Goal: Task Accomplishment & Management: Manage account settings

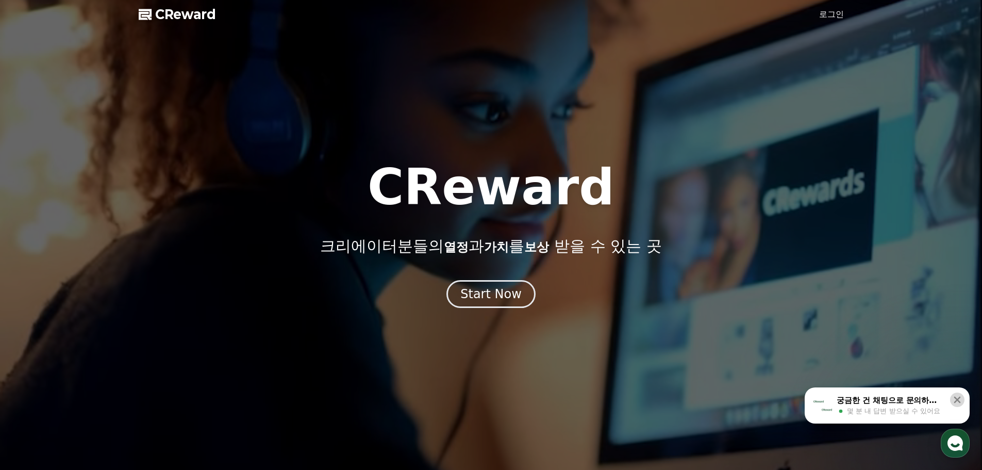
click at [960, 397] on icon at bounding box center [957, 400] width 7 height 7
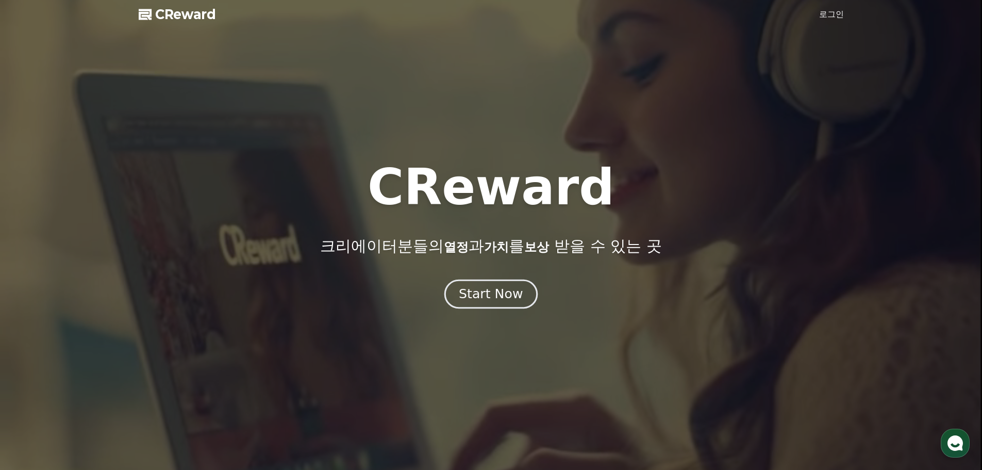
click at [495, 298] on div "Start Now" at bounding box center [491, 294] width 64 height 18
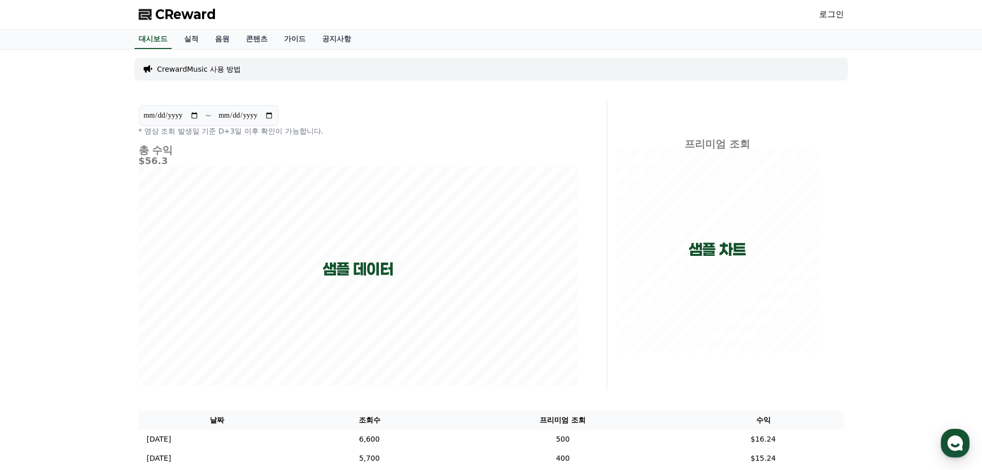
click at [193, 68] on p "CrewardMusic 사용 방법" at bounding box center [199, 69] width 84 height 10
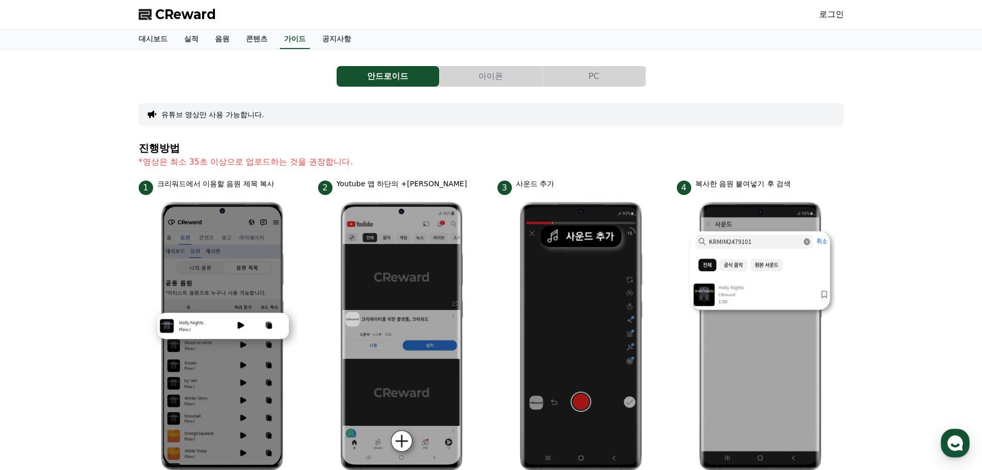
click at [179, 19] on span "CReward" at bounding box center [185, 14] width 61 height 17
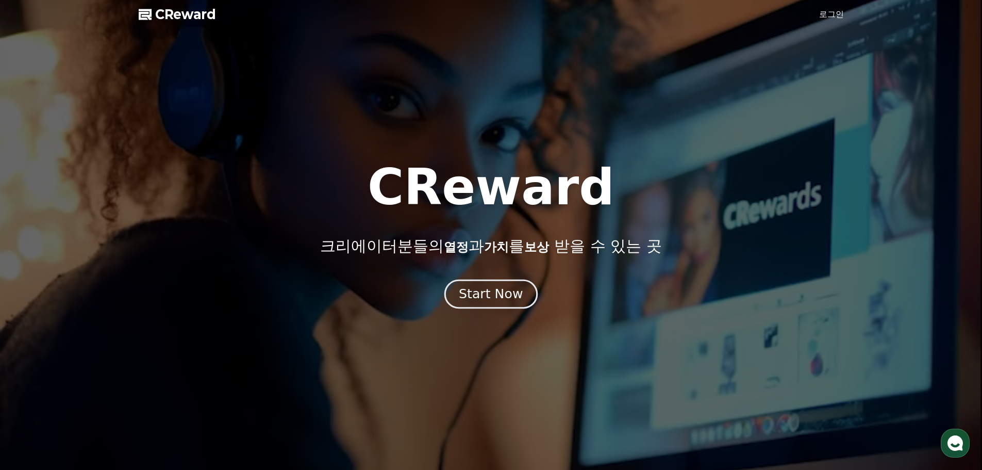
click at [490, 299] on div "Start Now" at bounding box center [491, 294] width 64 height 18
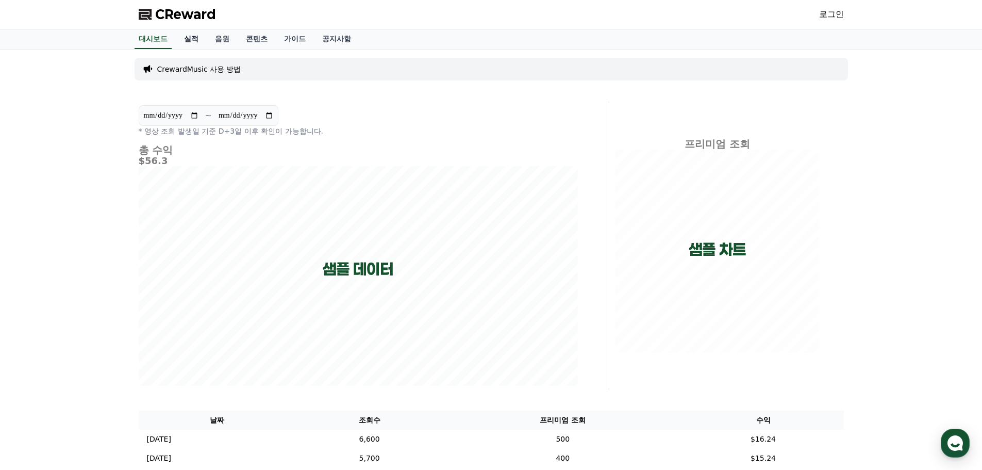
click at [197, 42] on link "실적" at bounding box center [191, 39] width 31 height 20
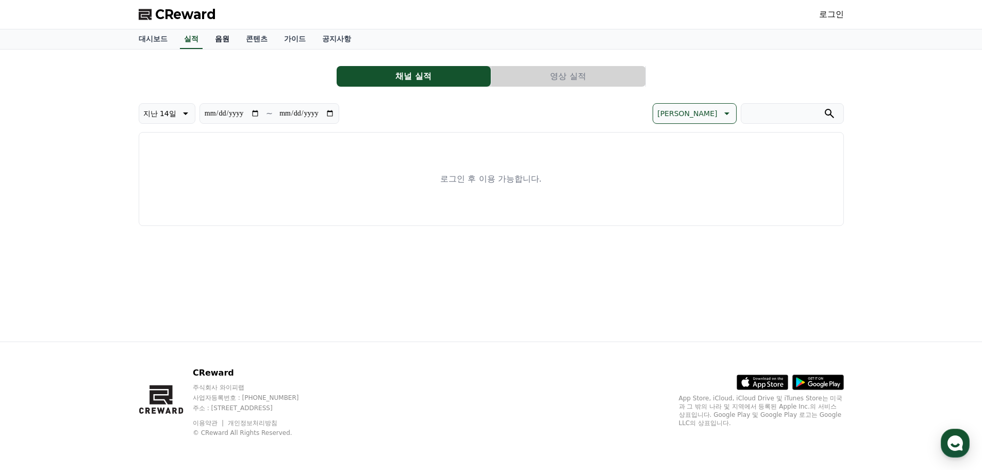
click at [224, 42] on link "음원" at bounding box center [222, 39] width 31 height 20
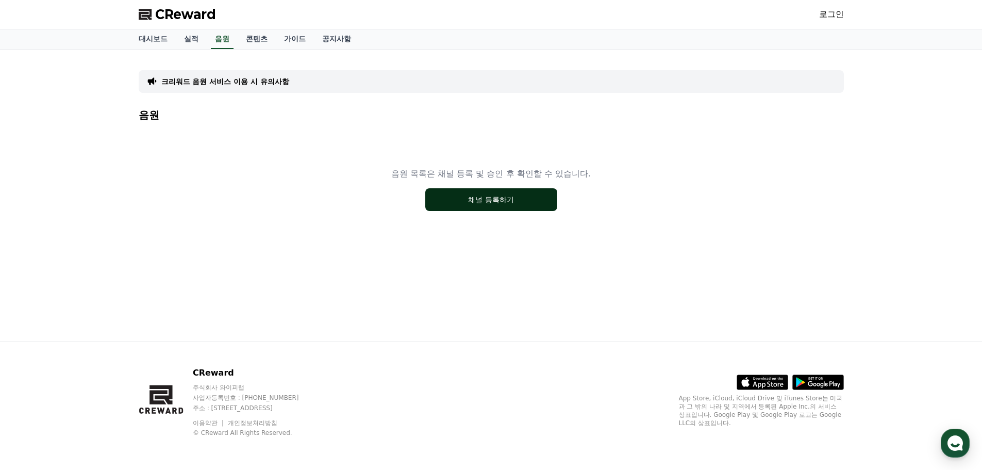
click at [467, 204] on button "채널 등록하기" at bounding box center [491, 199] width 132 height 23
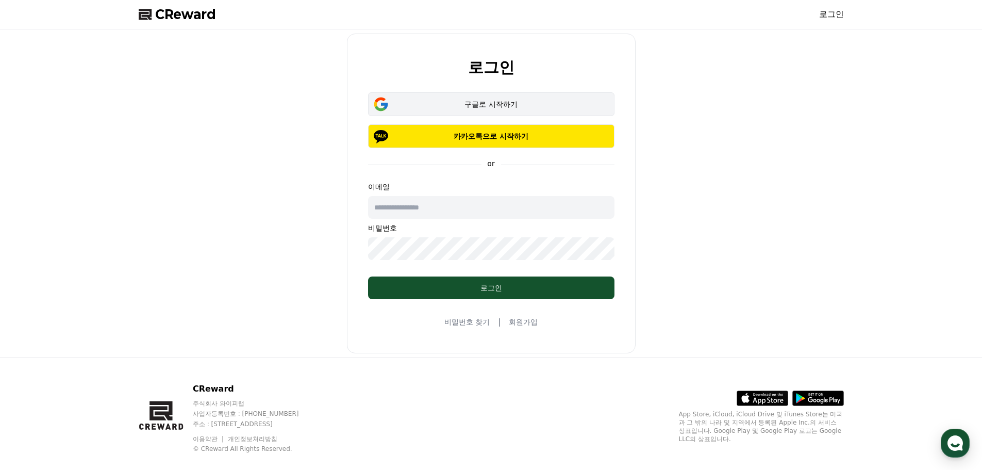
click at [483, 106] on div "구글로 시작하기" at bounding box center [491, 104] width 217 height 10
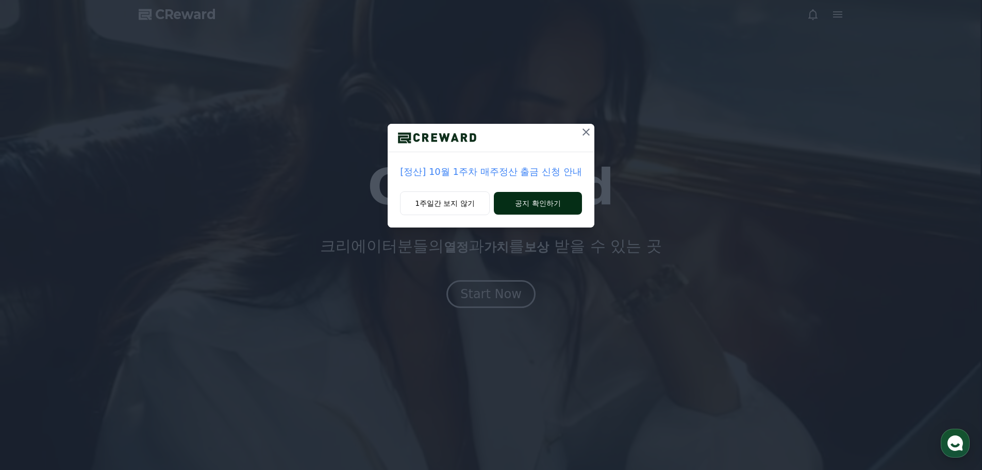
click at [563, 200] on button "공지 확인하기" at bounding box center [538, 203] width 88 height 23
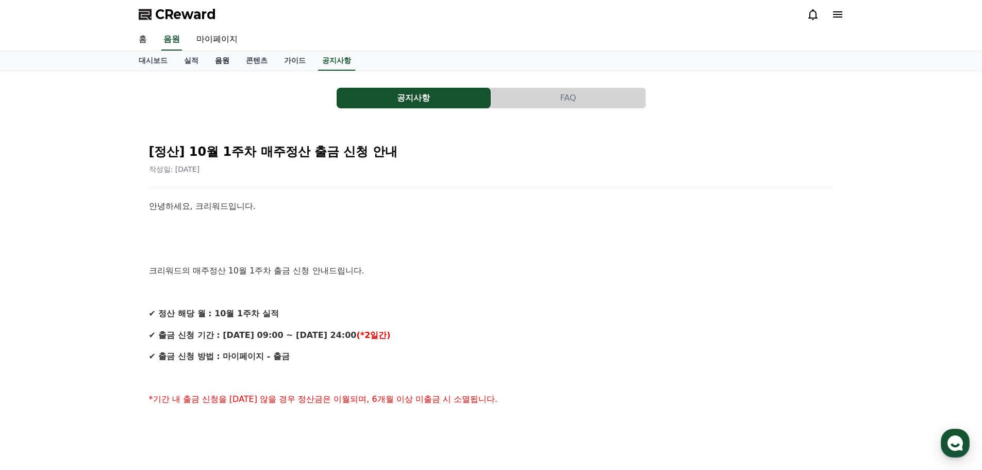
click at [226, 58] on link "음원" at bounding box center [222, 61] width 31 height 20
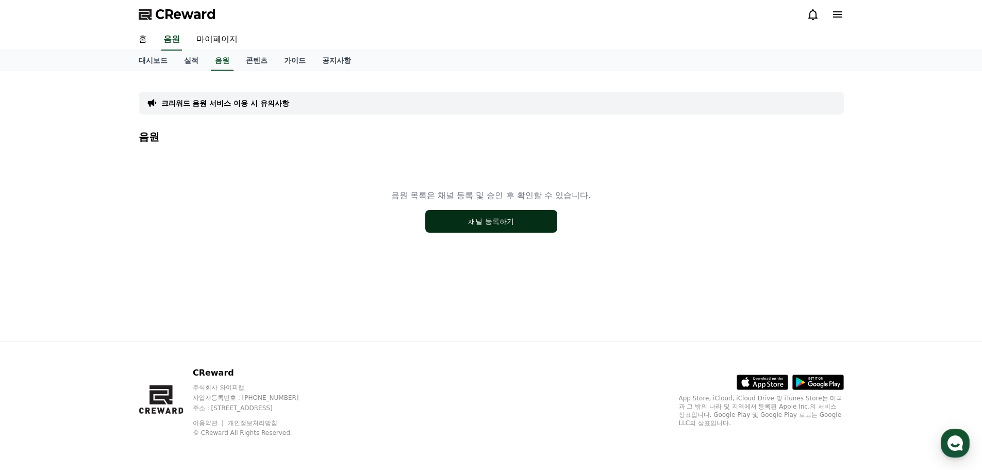
click at [505, 222] on button "채널 등록하기" at bounding box center [491, 221] width 132 height 23
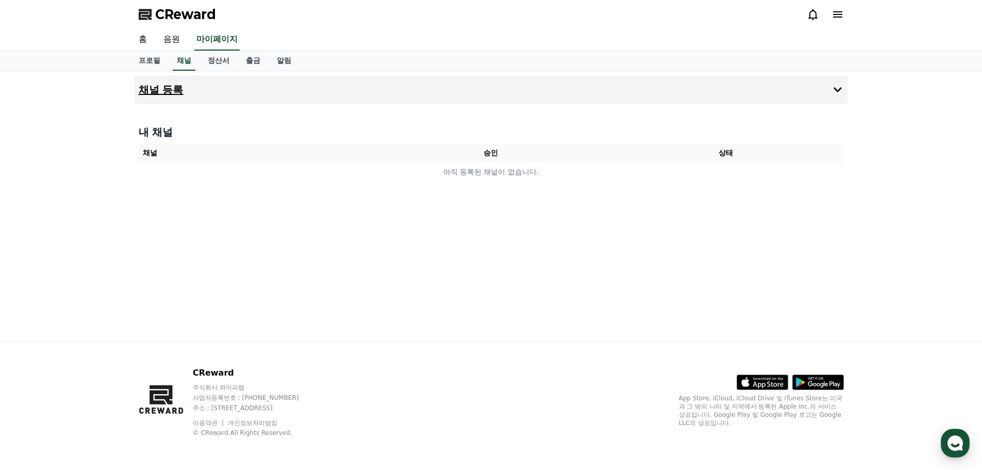
click at [166, 85] on h4 "채널 등록" at bounding box center [161, 89] width 45 height 11
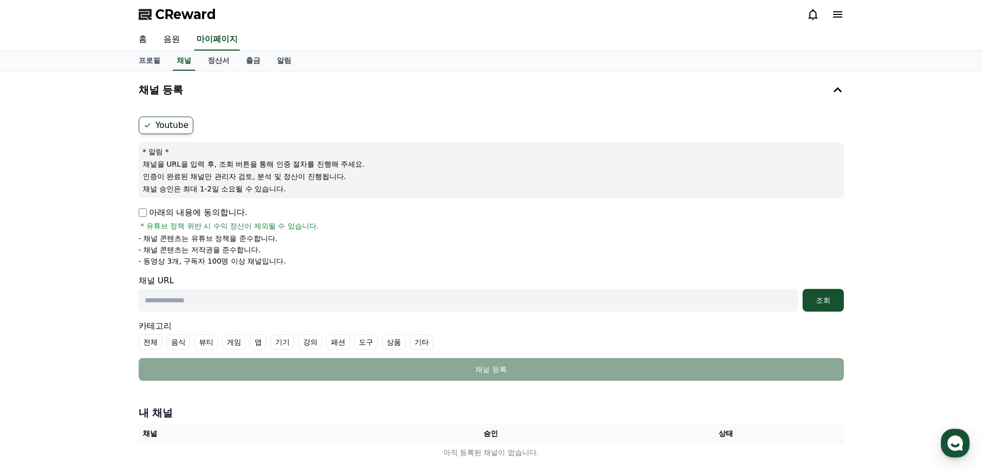
click at [149, 214] on p "아래의 내용에 동의합니다." at bounding box center [193, 212] width 109 height 12
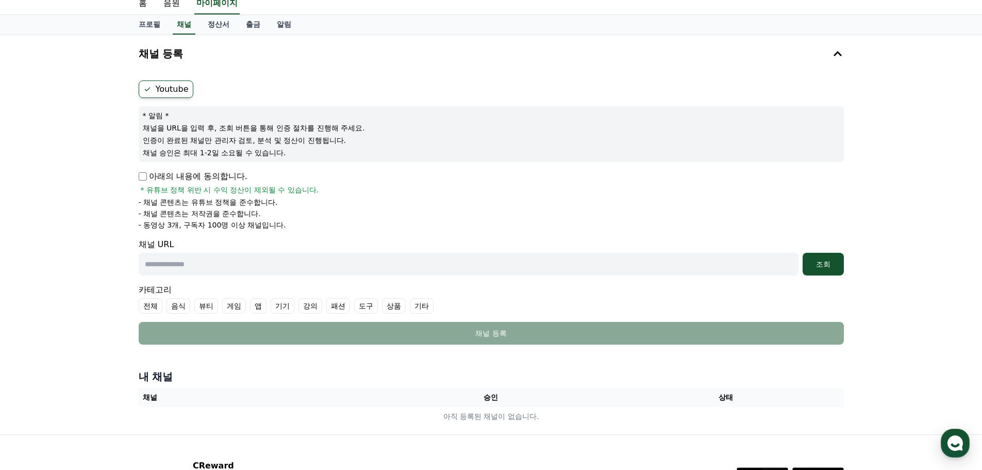
scroll to position [52, 0]
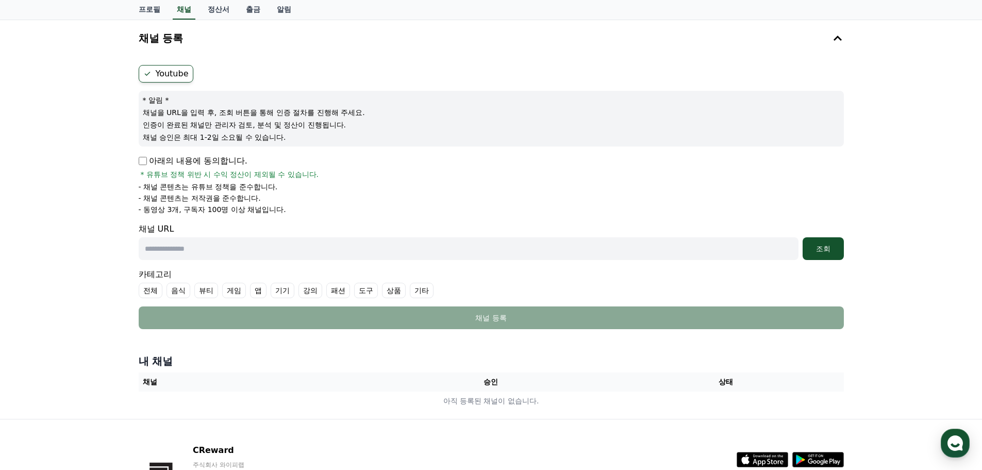
click at [214, 254] on input "text" at bounding box center [469, 248] width 660 height 23
drag, startPoint x: 230, startPoint y: 248, endPoint x: 147, endPoint y: 245, distance: 83.1
click at [147, 245] on input "***" at bounding box center [469, 248] width 660 height 23
paste input "**********"
type input "**********"
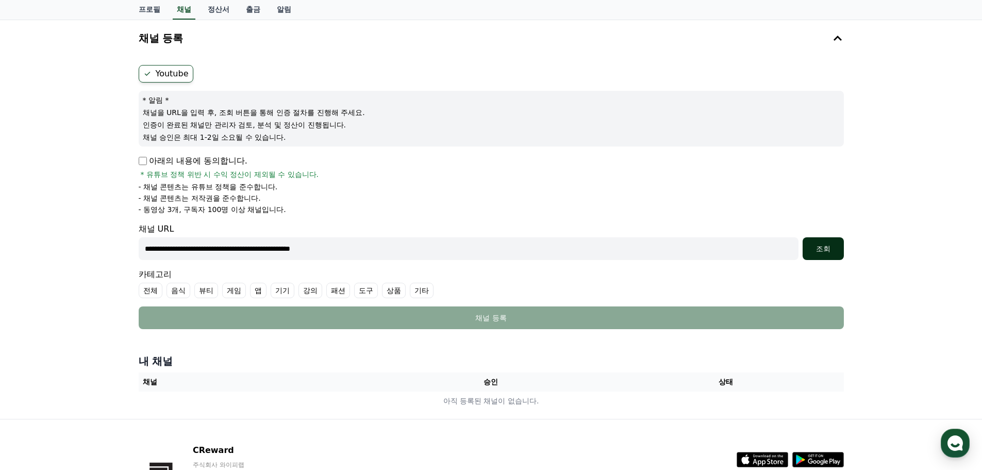
click at [830, 252] on div "조회" at bounding box center [823, 248] width 33 height 10
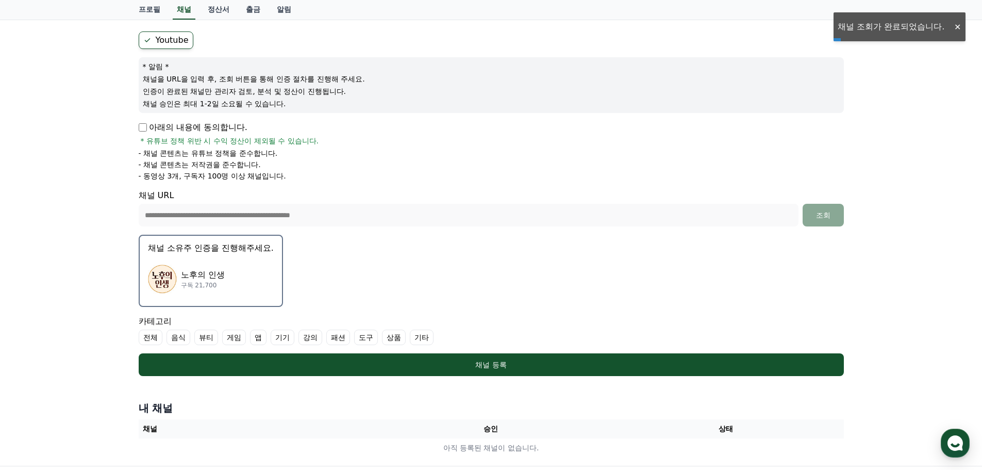
scroll to position [103, 0]
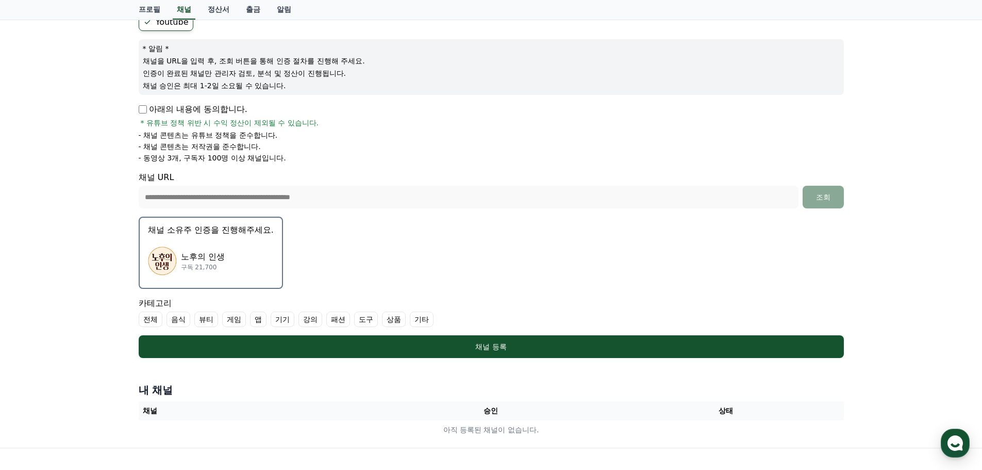
click at [168, 257] on img "button" at bounding box center [162, 260] width 29 height 29
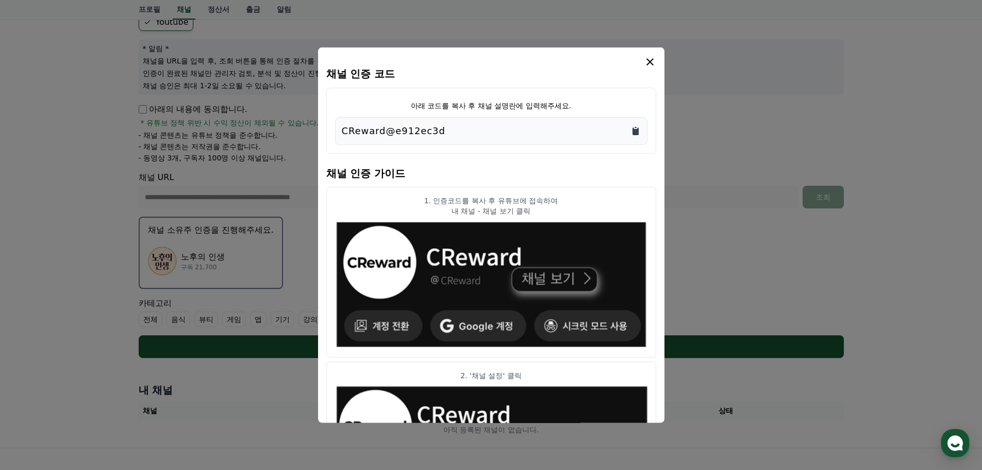
click at [638, 128] on icon "Copy to clipboard" at bounding box center [636, 131] width 6 height 8
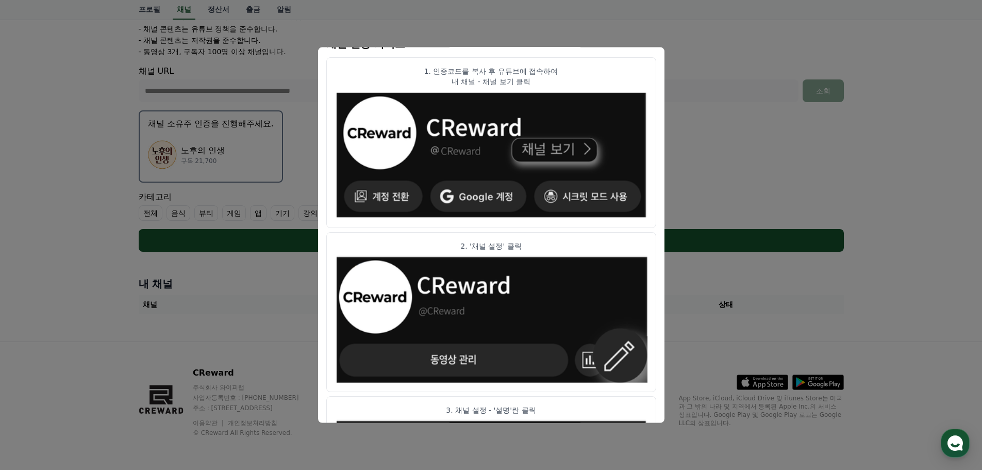
scroll to position [0, 0]
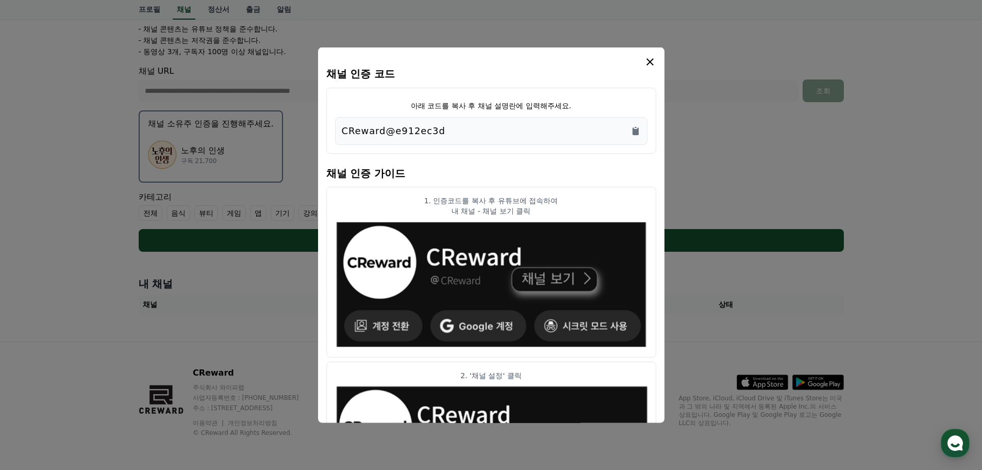
click at [649, 63] on icon "modal" at bounding box center [650, 61] width 7 height 7
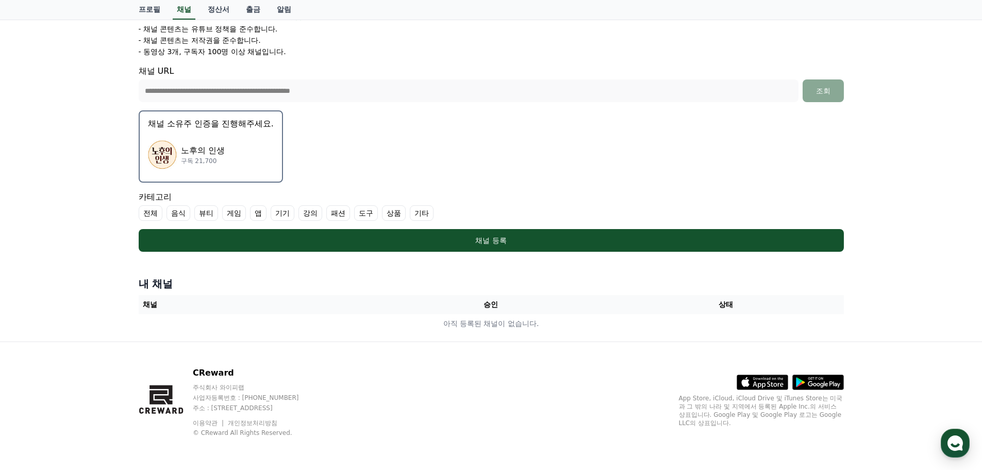
click at [430, 209] on label "기타" at bounding box center [422, 212] width 24 height 15
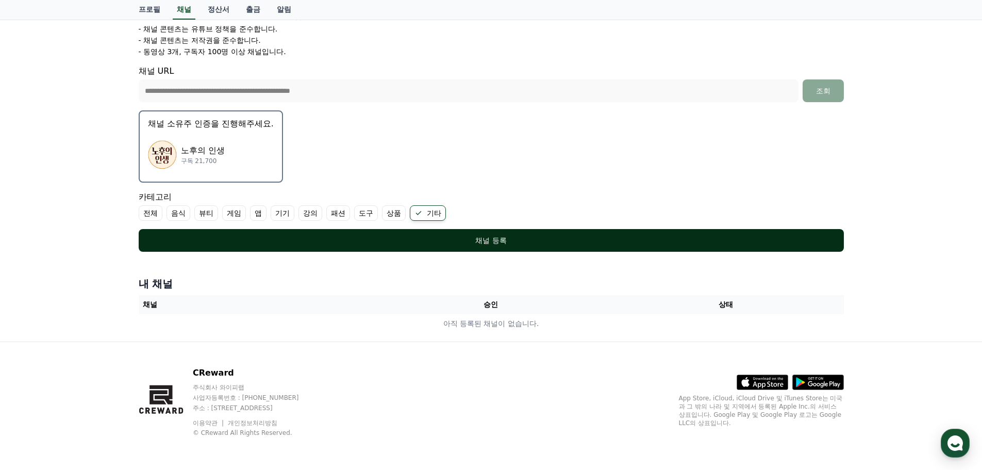
click at [487, 238] on div "채널 등록" at bounding box center [491, 240] width 664 height 10
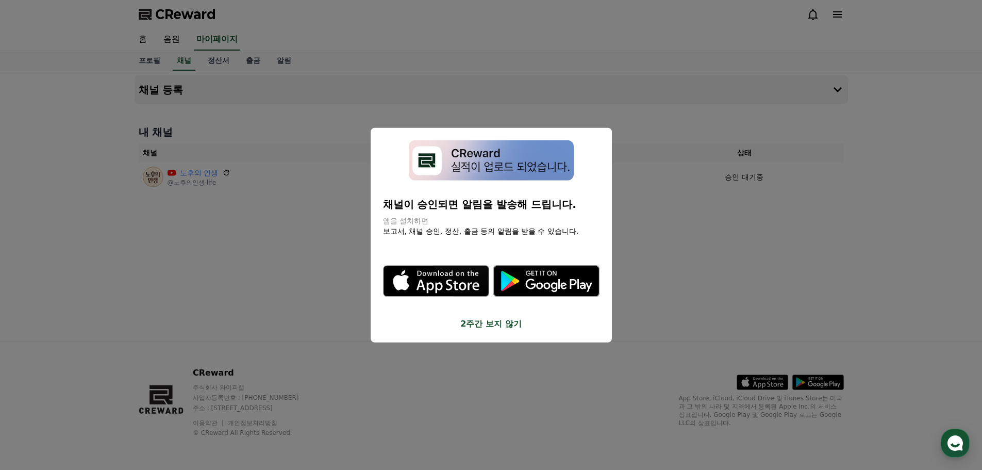
click at [510, 324] on button "2주간 보지 않기" at bounding box center [491, 324] width 217 height 12
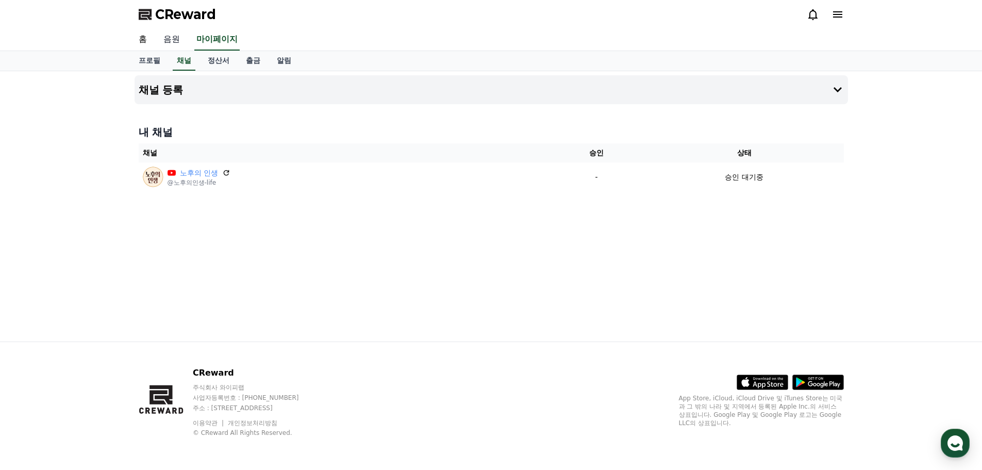
click at [174, 35] on link "음원" at bounding box center [171, 40] width 33 height 22
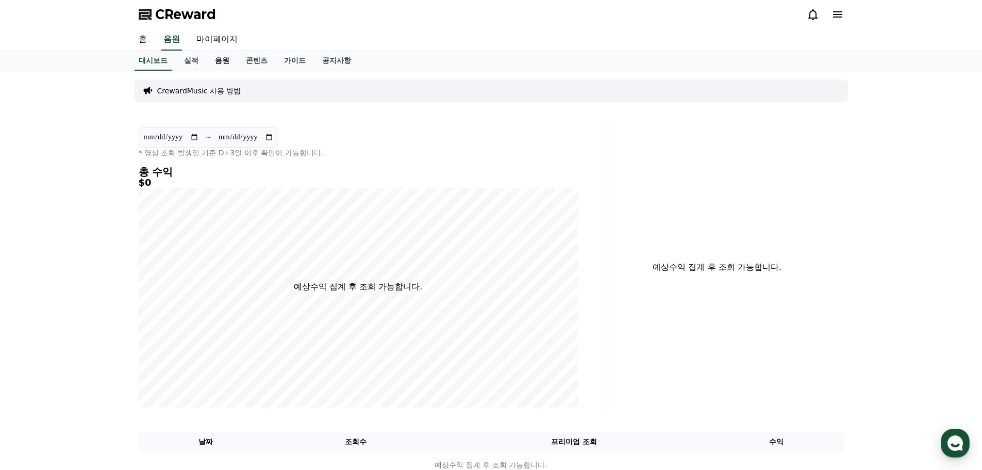
click at [219, 62] on link "음원" at bounding box center [222, 61] width 31 height 20
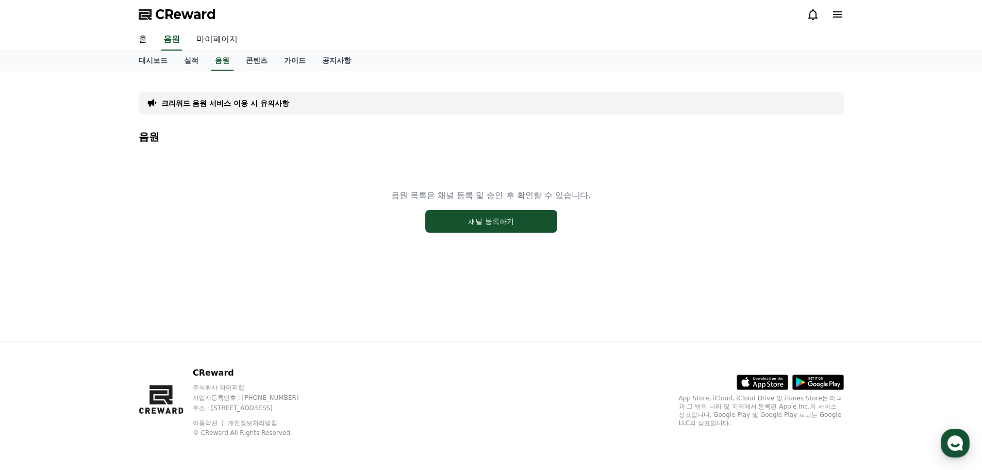
click at [222, 32] on link "마이페이지" at bounding box center [217, 40] width 58 height 22
select select "**********"
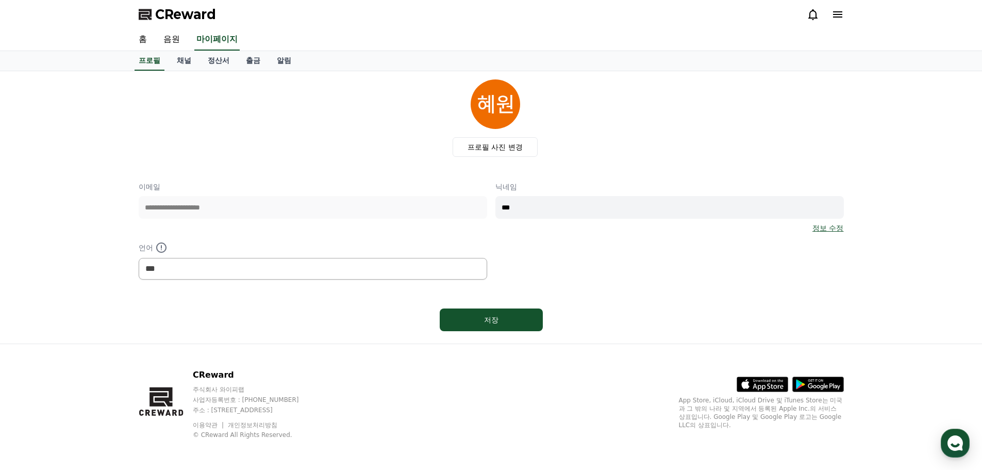
click at [834, 15] on icon at bounding box center [837, 14] width 9 height 6
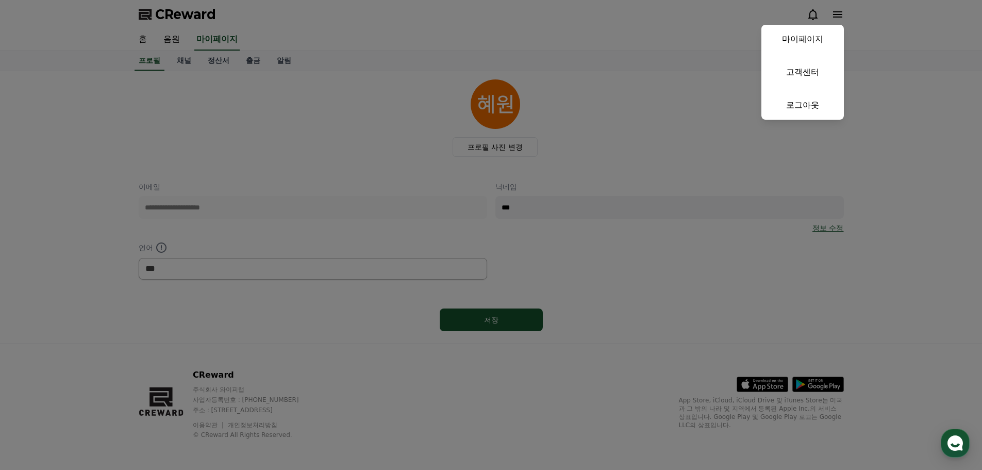
click at [818, 19] on button "close" at bounding box center [491, 235] width 982 height 470
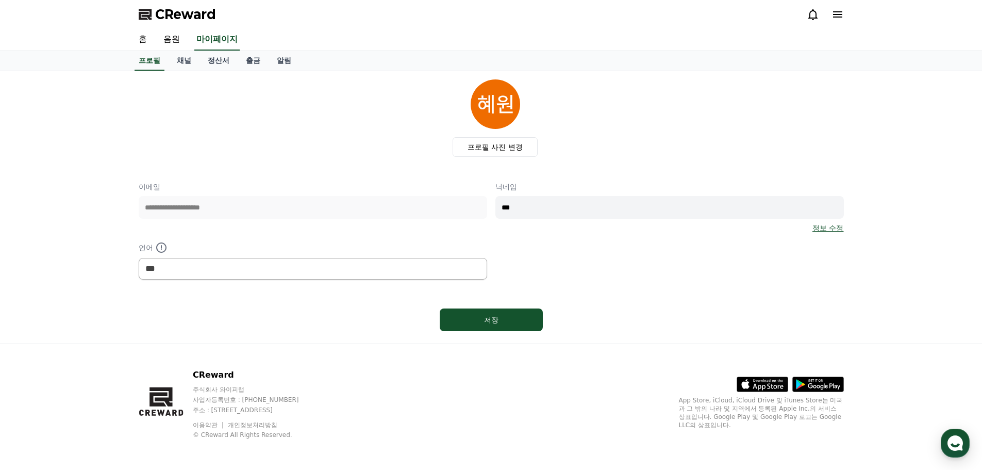
click at [814, 13] on icon at bounding box center [813, 14] width 12 height 12
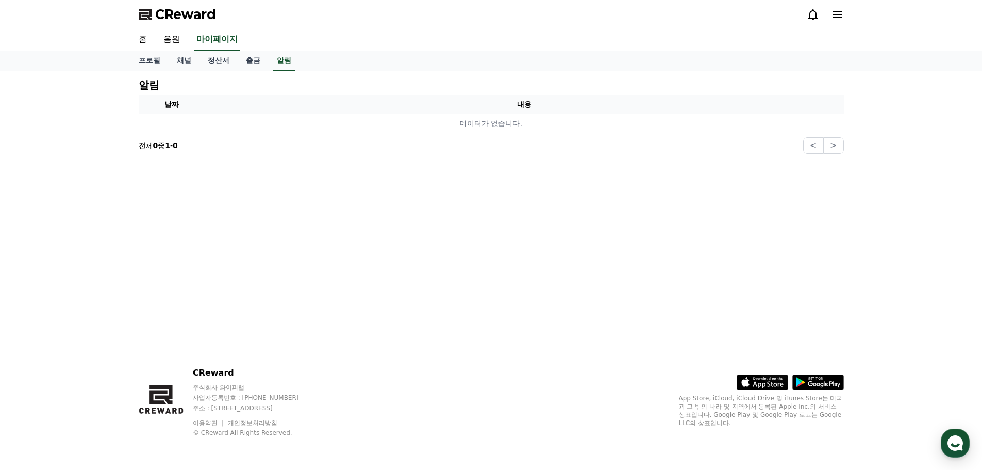
click at [843, 13] on icon at bounding box center [838, 14] width 12 height 12
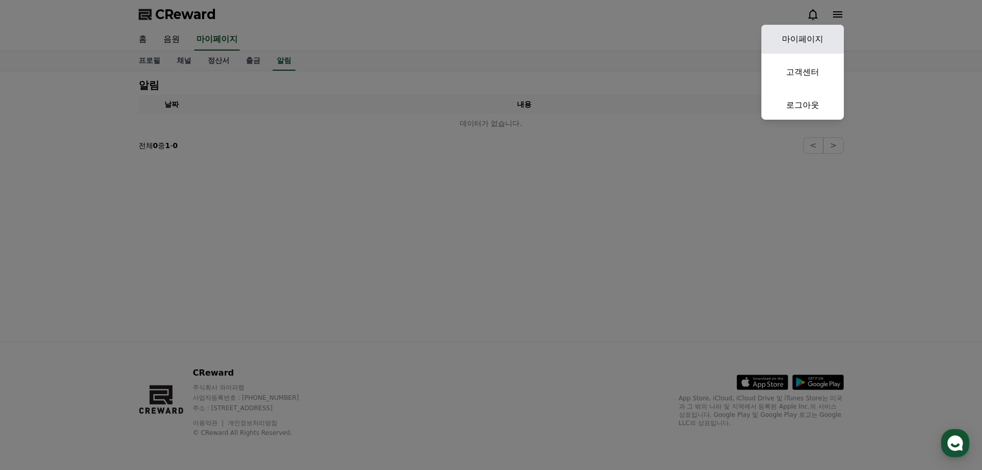
click at [814, 42] on link "마이페이지" at bounding box center [803, 39] width 83 height 29
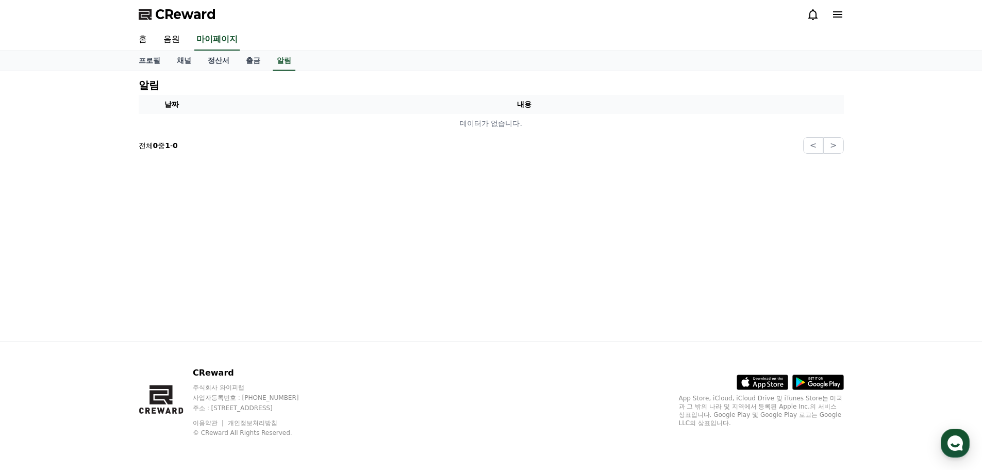
select select "**********"
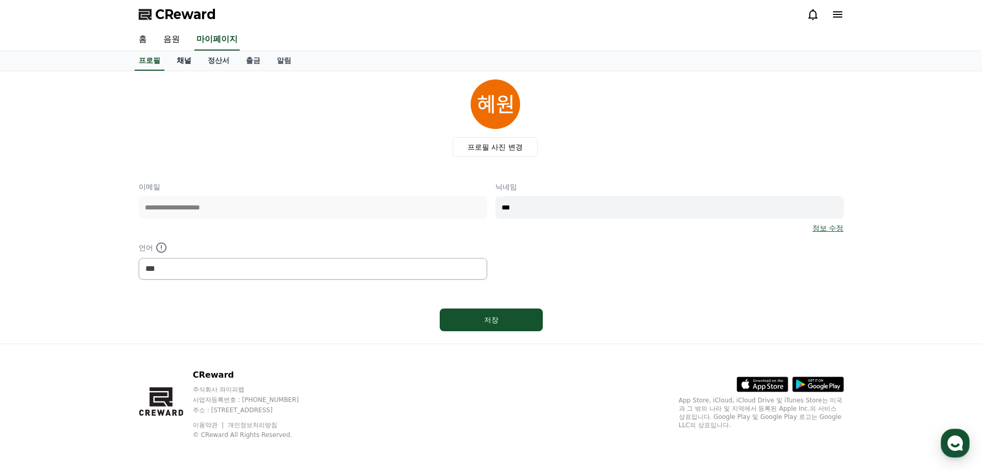
click at [182, 59] on link "채널" at bounding box center [184, 61] width 31 height 20
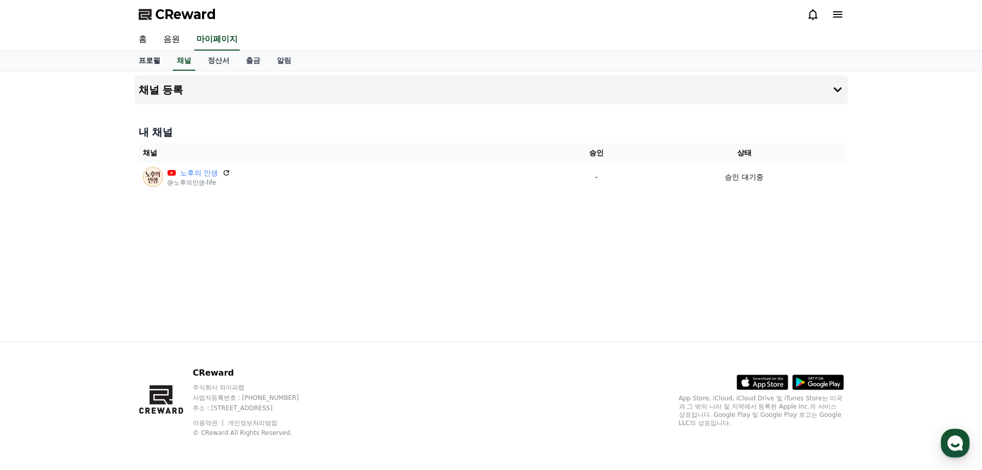
click at [146, 59] on link "프로필" at bounding box center [149, 61] width 38 height 20
select select "**********"
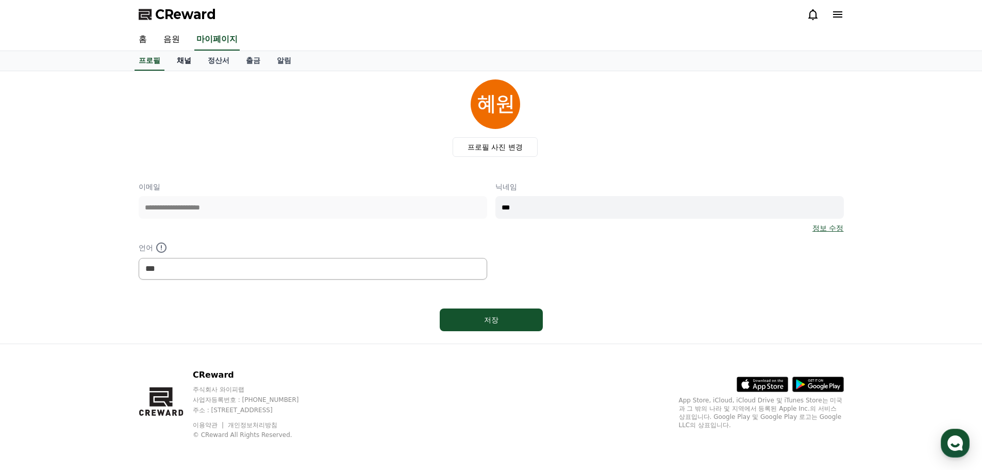
click at [192, 60] on link "채널" at bounding box center [184, 61] width 31 height 20
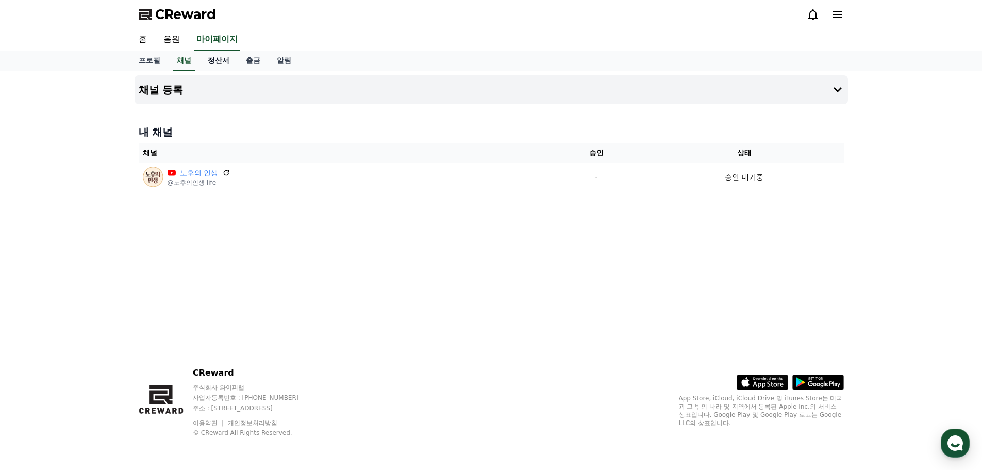
click at [209, 60] on link "정산서" at bounding box center [219, 61] width 38 height 20
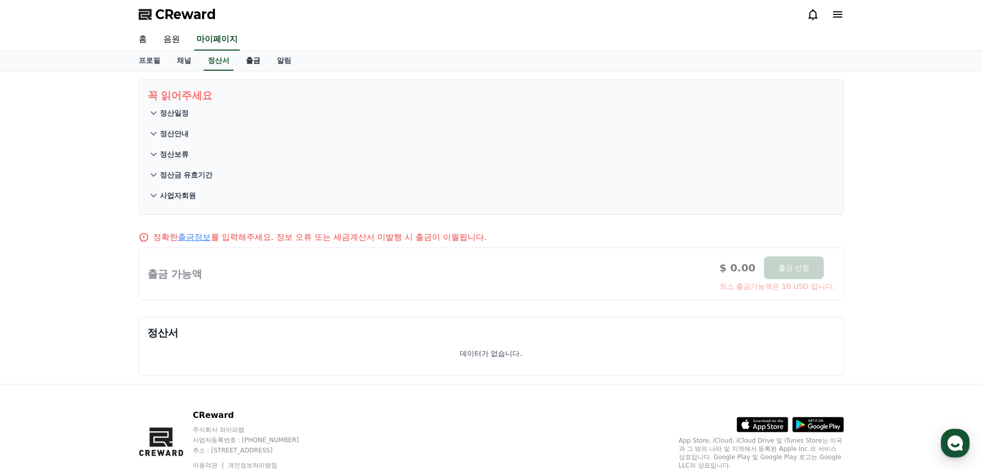
click at [253, 59] on link "출금" at bounding box center [253, 61] width 31 height 20
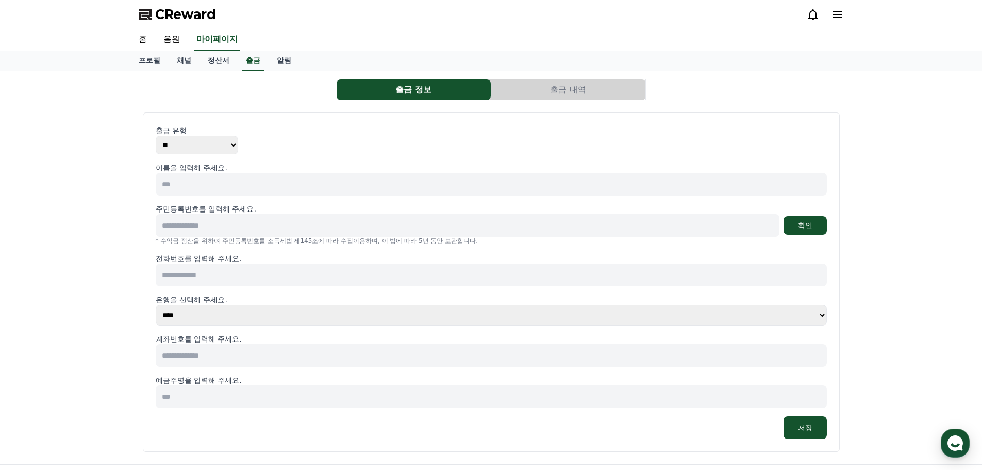
click at [552, 97] on button "출금 내역" at bounding box center [568, 89] width 154 height 21
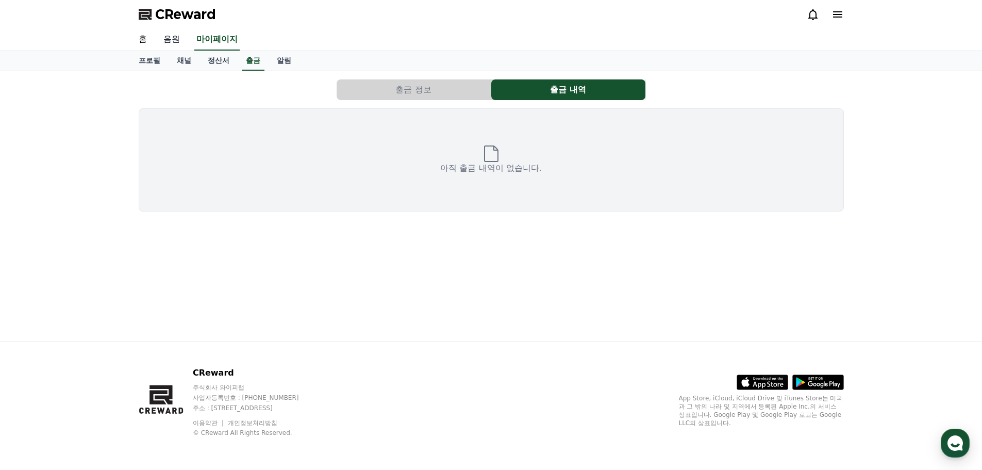
click at [175, 40] on link "음원" at bounding box center [171, 40] width 33 height 22
